Goal: Obtain resource: Download file/media

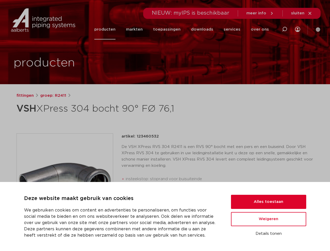
click at [165, 125] on div "fittingen groep: R2411 VSH XPress 304 bocht 90° FØ 76,1" at bounding box center [164, 211] width 305 height 238
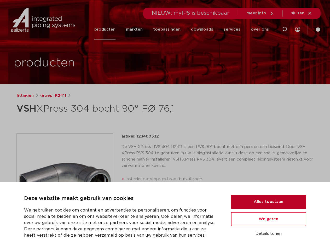
click at [268, 202] on button "Alles toestaan" at bounding box center [268, 202] width 75 height 14
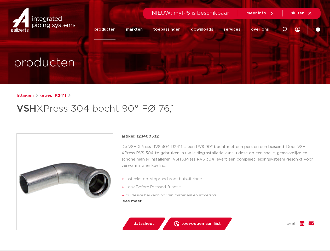
click at [268, 219] on div "datasheet toevoegen aan lijst opslaan in my IPS verwijder uit lijst deel:" at bounding box center [220, 223] width 188 height 13
click at [268, 233] on div "fittingen groep: R2411 VSH XPress 304 bocht 90° FØ 76,1" at bounding box center [164, 211] width 305 height 238
click at [184, 29] on li "toepassingen" at bounding box center [167, 29] width 38 height 20
click at [284, 29] on icon at bounding box center [284, 29] width 6 height 6
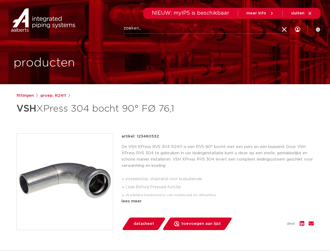
click at [302, 13] on span "sluiten" at bounding box center [297, 13] width 13 height 4
click at [65, 181] on img at bounding box center [65, 181] width 96 height 96
